Goal: Find specific page/section: Find specific page/section

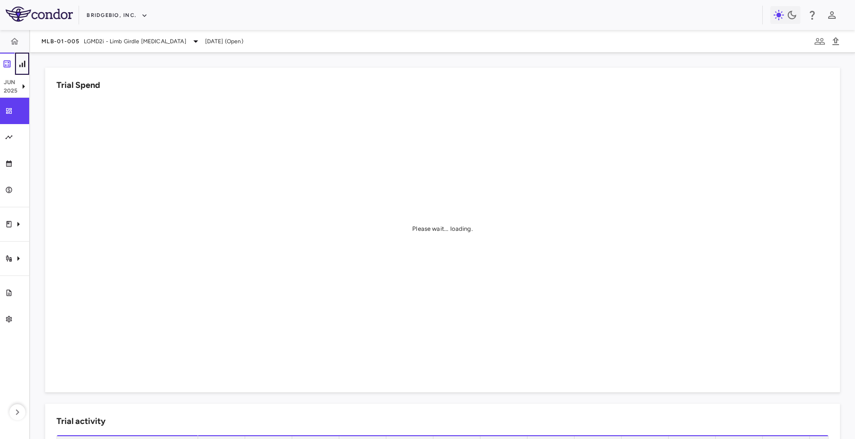
click at [24, 61] on icon "button" at bounding box center [21, 63] width 9 height 9
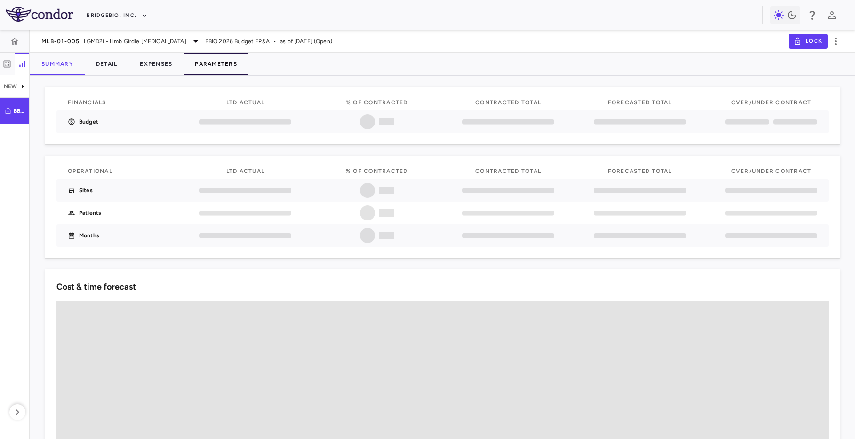
click at [224, 64] on button "Parameters" at bounding box center [215, 64] width 65 height 23
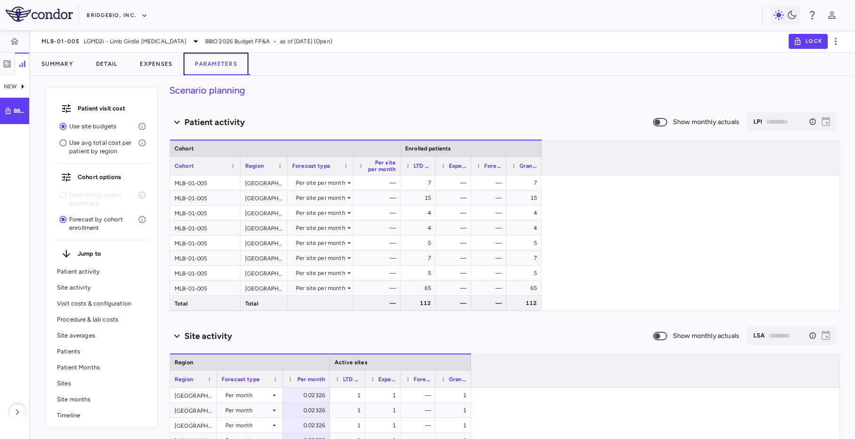
scroll to position [5, 0]
